Goal: Task Accomplishment & Management: Manage account settings

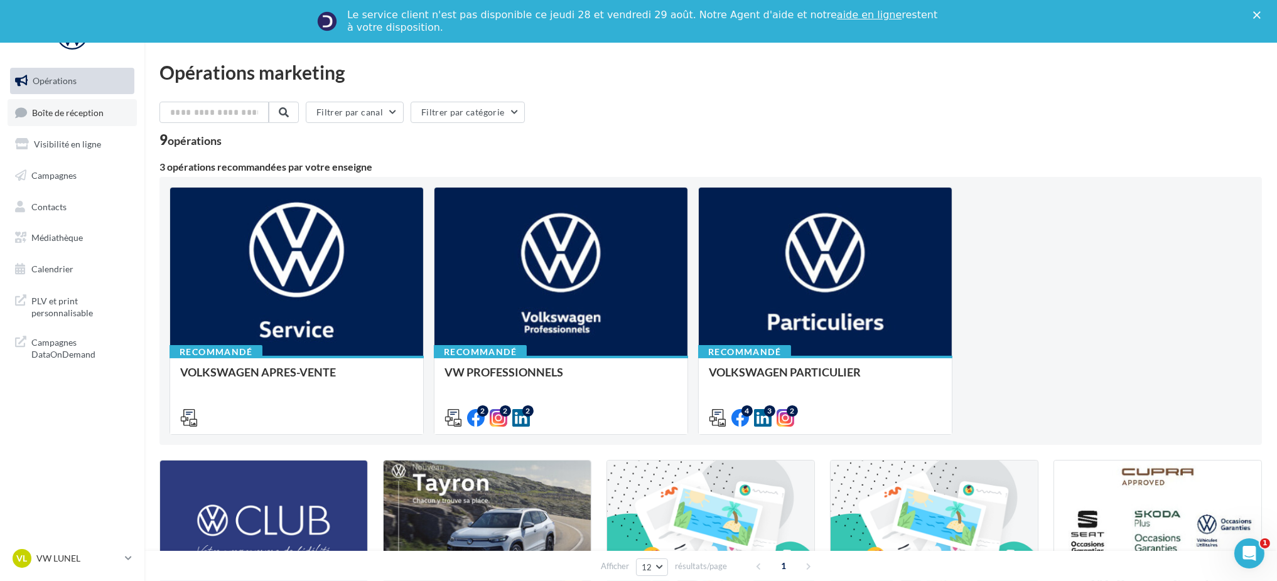
click at [48, 109] on span "Boîte de réception" at bounding box center [68, 112] width 72 height 11
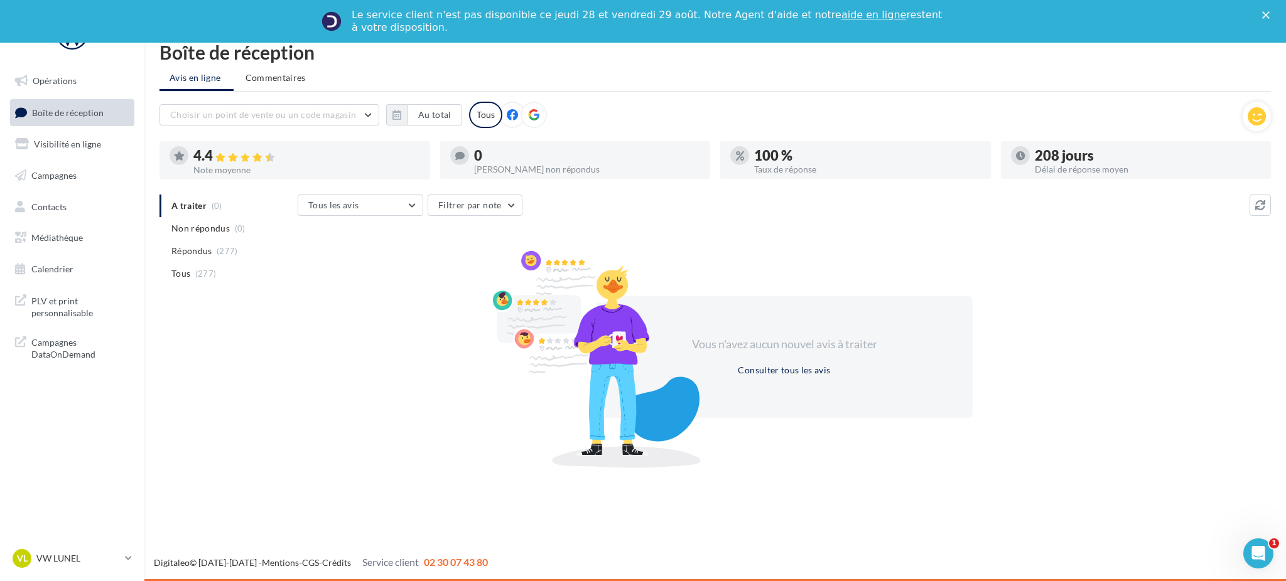
click at [77, 51] on div at bounding box center [72, 39] width 124 height 48
click at [83, 46] on div at bounding box center [72, 33] width 100 height 31
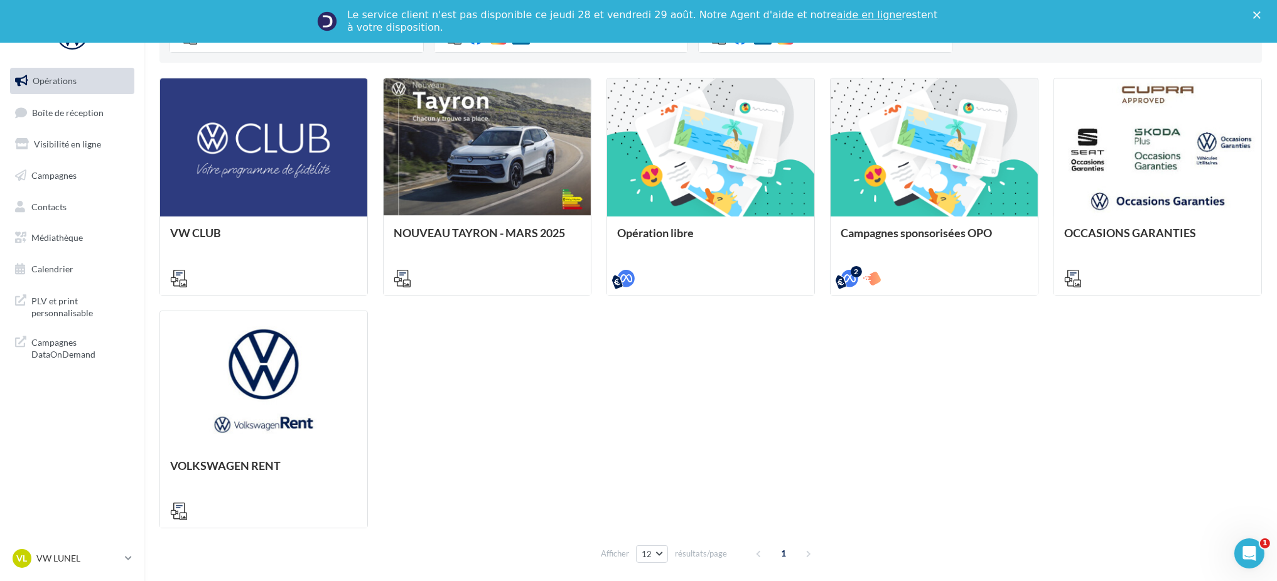
scroll to position [433, 0]
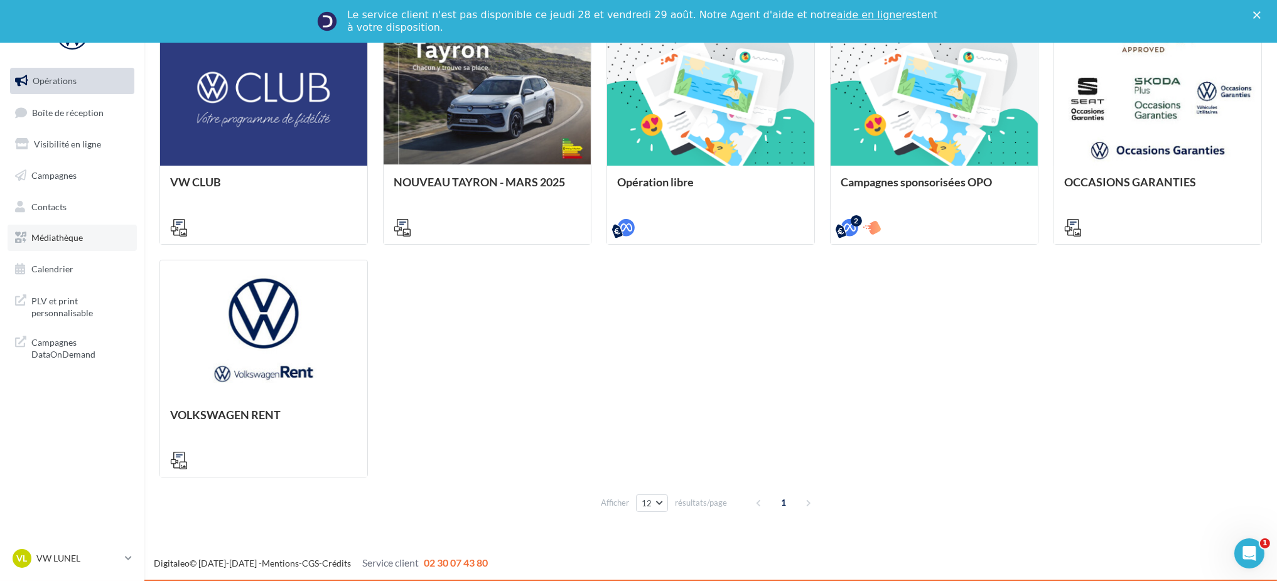
click at [23, 244] on icon at bounding box center [20, 238] width 11 height 16
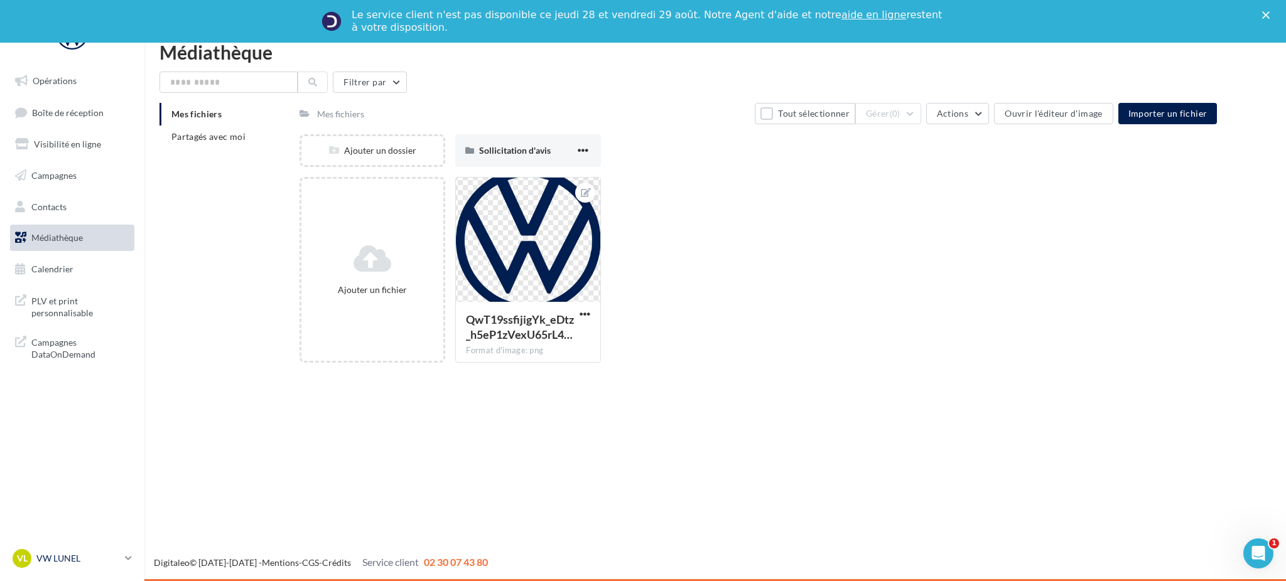
click at [112, 560] on p "VW LUNEL" at bounding box center [77, 558] width 83 height 13
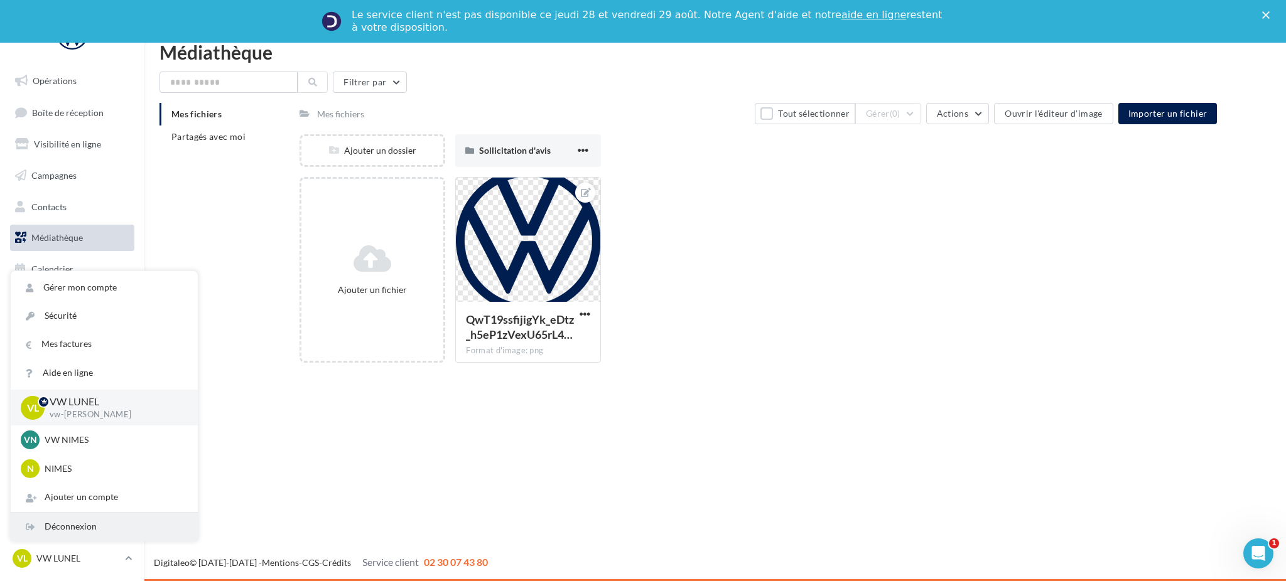
click at [58, 530] on div "Déconnexion" at bounding box center [104, 527] width 187 height 28
